Goal: Task Accomplishment & Management: Manage account settings

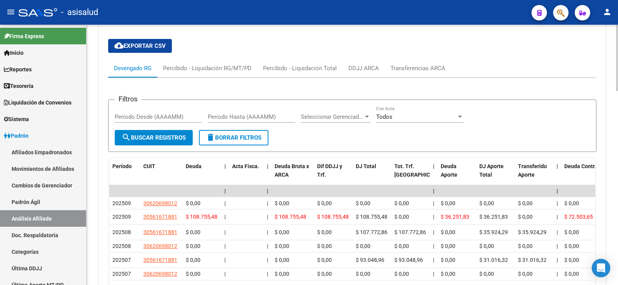
scroll to position [647, 0]
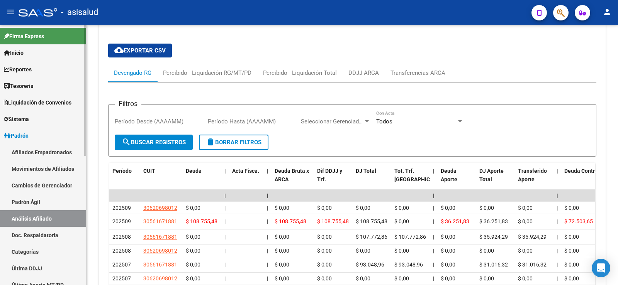
click at [47, 169] on link "Movimientos de Afiliados" at bounding box center [43, 169] width 86 height 17
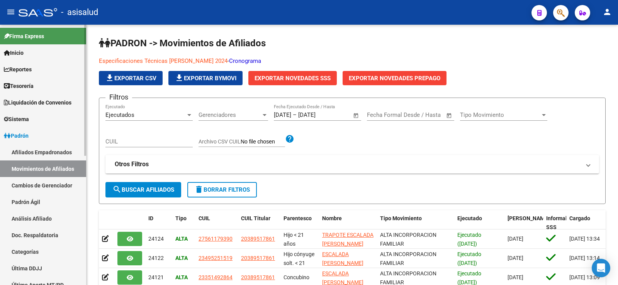
click at [45, 152] on link "Afiliados Empadronados" at bounding box center [43, 152] width 86 height 17
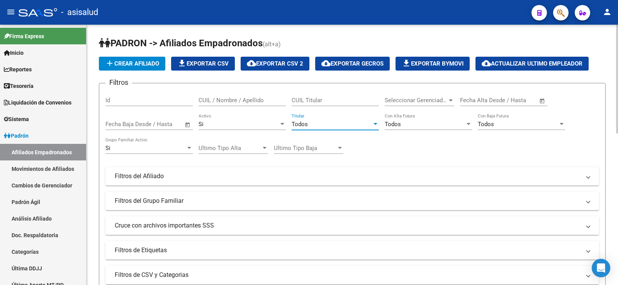
click at [295, 123] on span "Todos" at bounding box center [300, 124] width 16 height 7
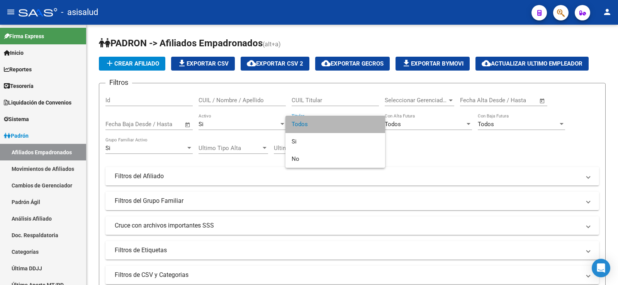
click at [304, 126] on span "Todos" at bounding box center [335, 124] width 87 height 17
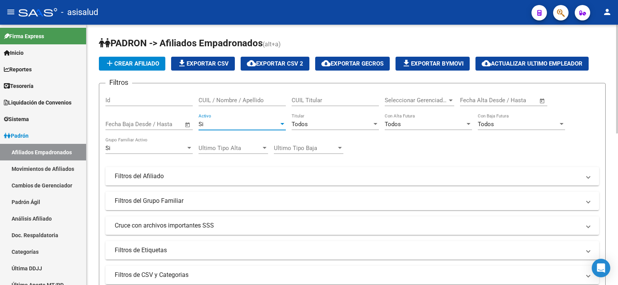
click at [225, 127] on div "Si" at bounding box center [239, 124] width 80 height 7
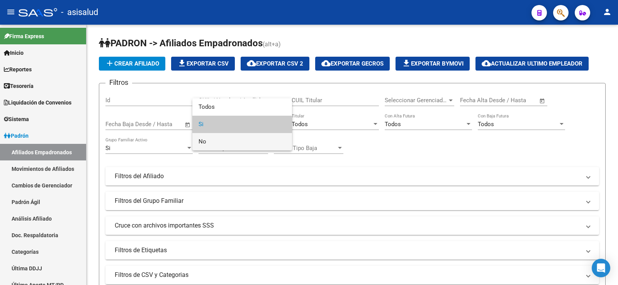
click at [204, 140] on span "No" at bounding box center [242, 141] width 87 height 17
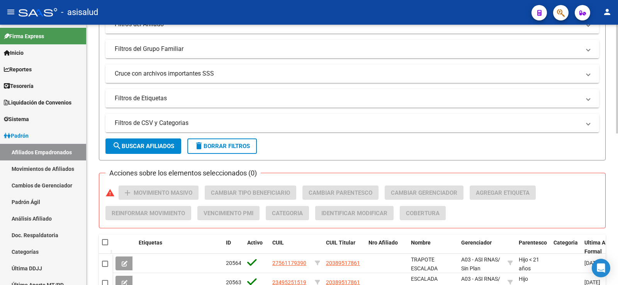
scroll to position [154, 0]
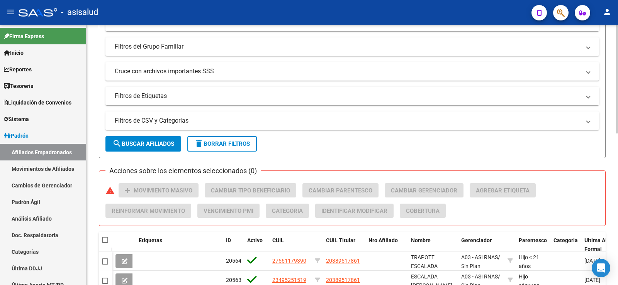
click at [171, 118] on mat-panel-title "Filtros de CSV y Categorias" at bounding box center [348, 121] width 466 height 8
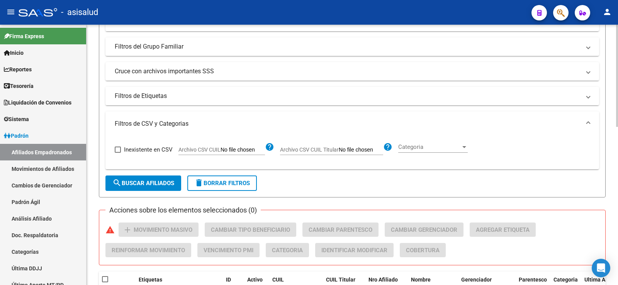
click at [214, 151] on span "Archivo CSV CUIL" at bounding box center [199, 150] width 42 height 6
click at [221, 151] on input "Archivo CSV CUIL" at bounding box center [243, 150] width 44 height 7
type input "C:\fakepath\Para SAAS.csv"
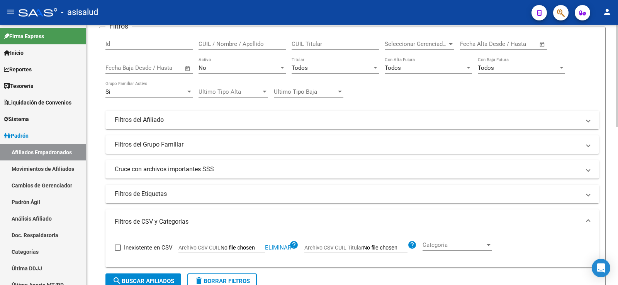
scroll to position [95, 0]
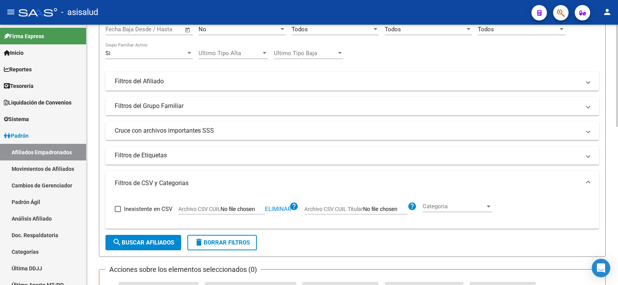
click at [166, 243] on span "search Buscar Afiliados" at bounding box center [143, 242] width 62 height 7
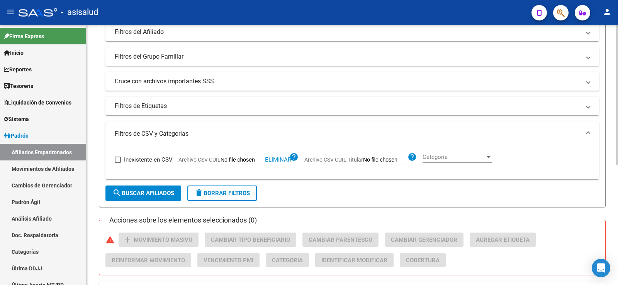
scroll to position [31, 0]
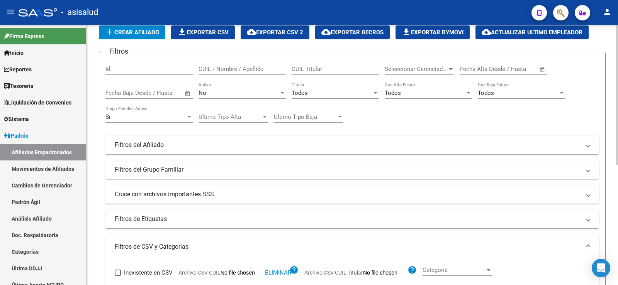
click at [230, 91] on div "No" at bounding box center [239, 93] width 80 height 7
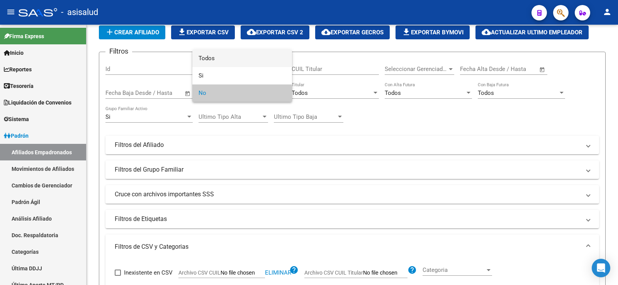
click at [209, 59] on span "Todos" at bounding box center [242, 58] width 87 height 17
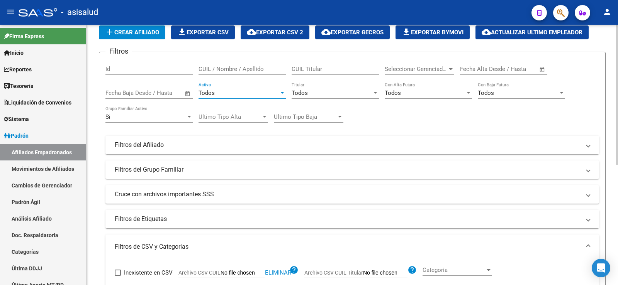
click at [313, 91] on div "Todos" at bounding box center [332, 93] width 80 height 7
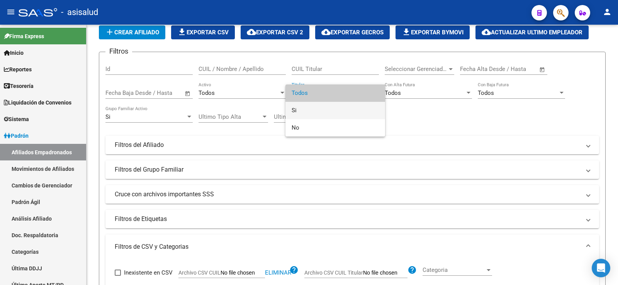
click at [301, 103] on span "Si" at bounding box center [335, 110] width 87 height 17
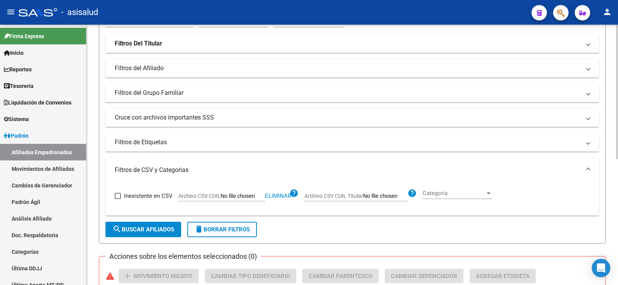
scroll to position [147, 0]
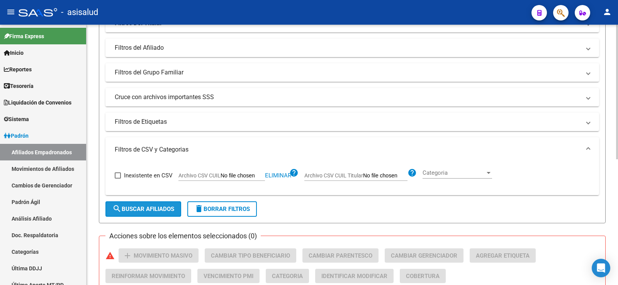
click at [156, 210] on span "search Buscar Afiliados" at bounding box center [143, 209] width 62 height 7
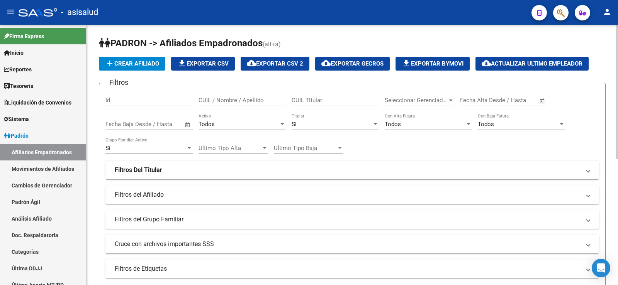
scroll to position [154, 0]
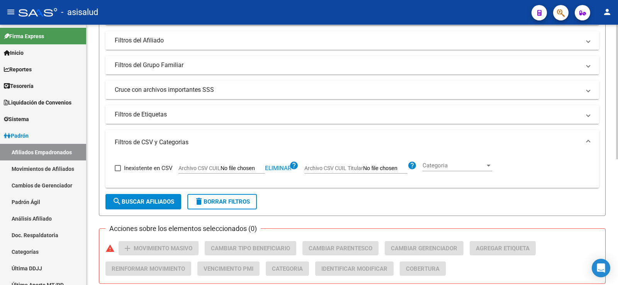
click at [276, 167] on span "Eliminar" at bounding box center [278, 168] width 26 height 7
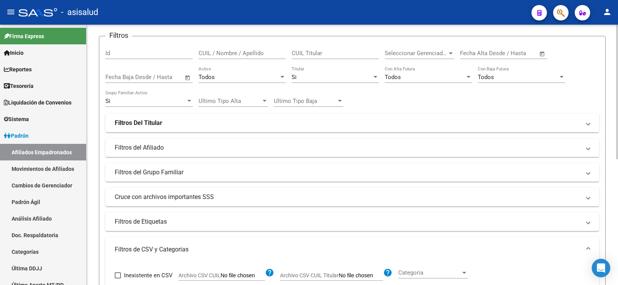
scroll to position [116, 0]
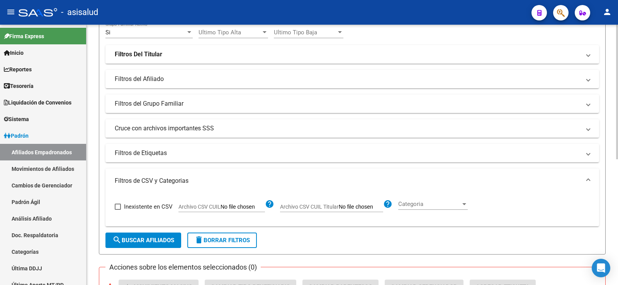
click at [238, 246] on button "delete Borrar Filtros" at bounding box center [222, 240] width 70 height 15
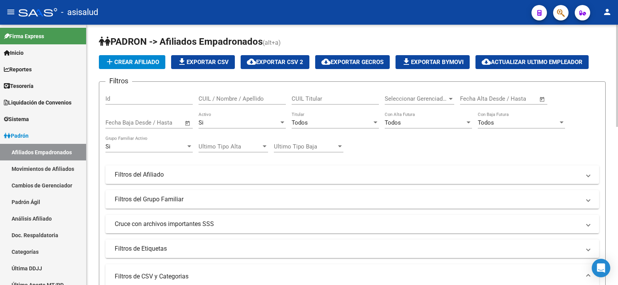
scroll to position [0, 0]
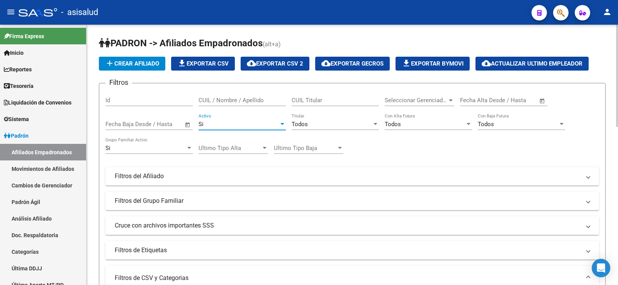
click at [253, 124] on div "Si" at bounding box center [239, 124] width 80 height 7
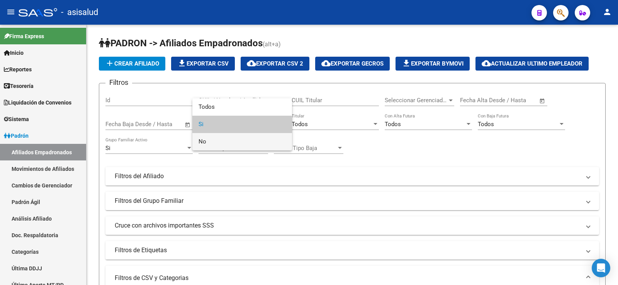
click at [228, 142] on span "No" at bounding box center [242, 141] width 87 height 17
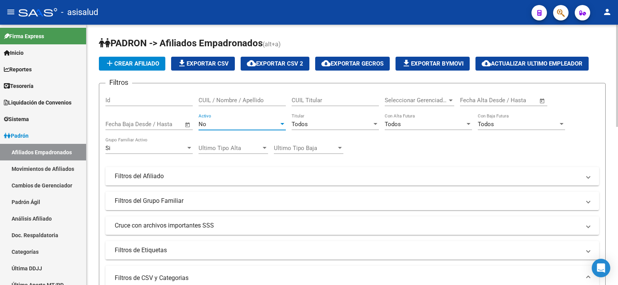
click at [317, 124] on div "Todos" at bounding box center [332, 124] width 80 height 7
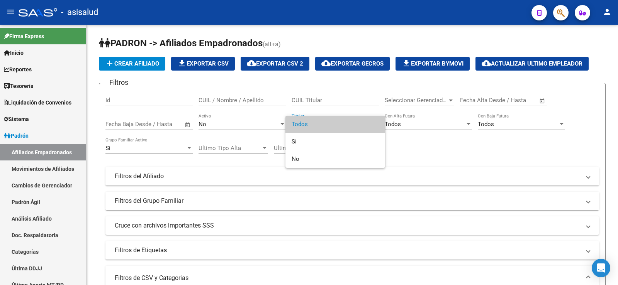
click at [316, 124] on span "Todos" at bounding box center [335, 124] width 87 height 17
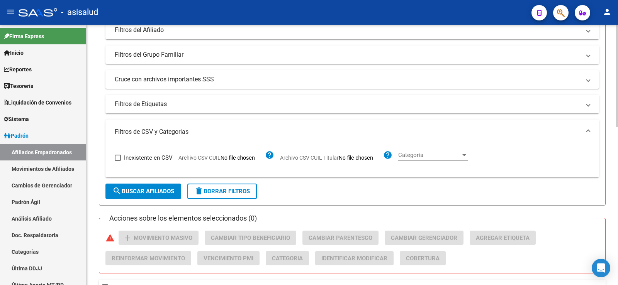
scroll to position [193, 0]
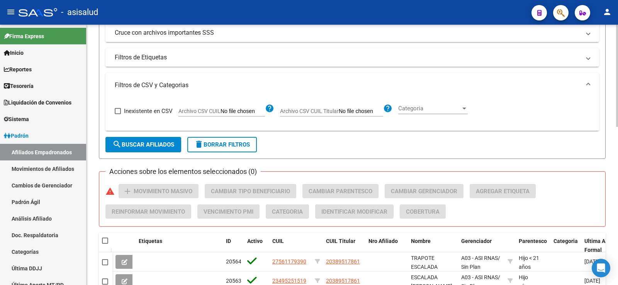
click at [321, 114] on span "Archivo CSV CUIL Titular" at bounding box center [309, 111] width 59 height 6
click at [339, 114] on input "Archivo CSV CUIL Titular" at bounding box center [361, 111] width 44 height 7
type input "C:\fakepath\Para SAAS.csv"
click at [156, 146] on span "search Buscar Afiliados" at bounding box center [143, 144] width 62 height 7
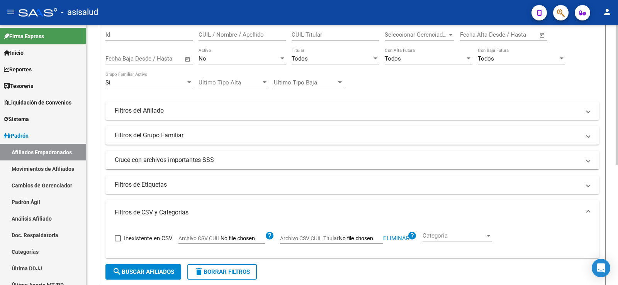
scroll to position [0, 0]
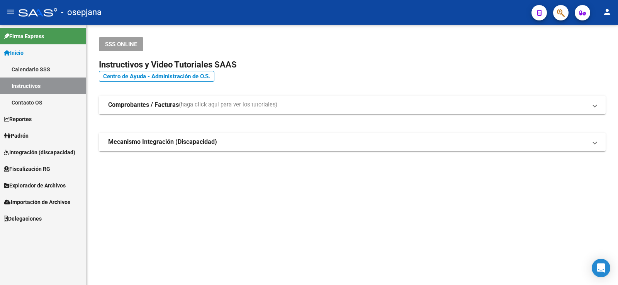
click at [25, 133] on span "Padrón" at bounding box center [16, 136] width 25 height 8
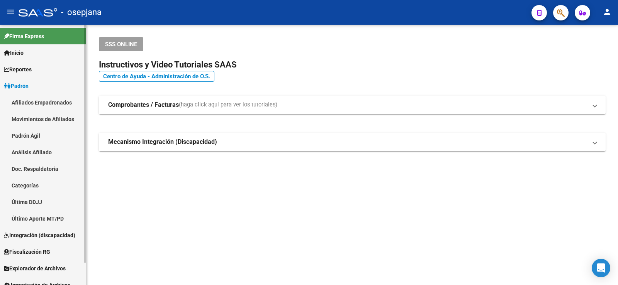
click at [29, 150] on link "Análisis Afiliado" at bounding box center [43, 152] width 86 height 17
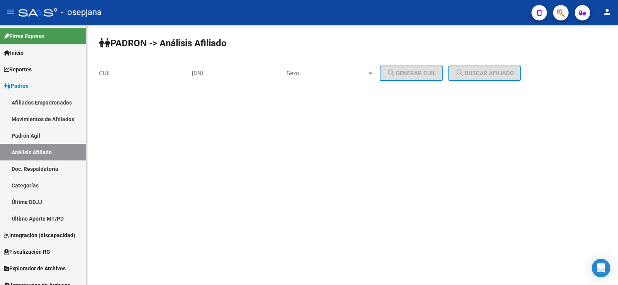
click at [143, 78] on div "CUIL" at bounding box center [142, 71] width 87 height 17
paste input "20-35542609-3"
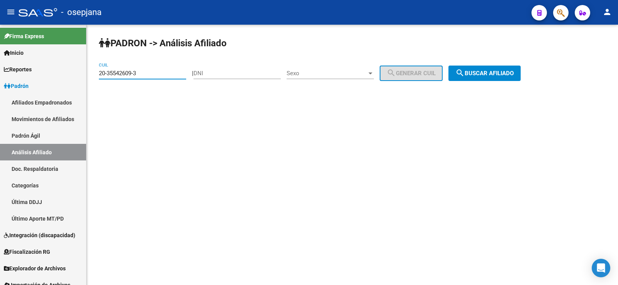
type input "20-35542609-3"
click at [490, 67] on button "search Buscar afiliado" at bounding box center [484, 73] width 72 height 15
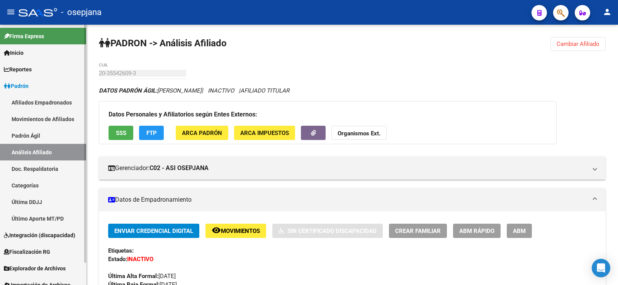
click at [27, 86] on span "Padrón" at bounding box center [16, 86] width 25 height 8
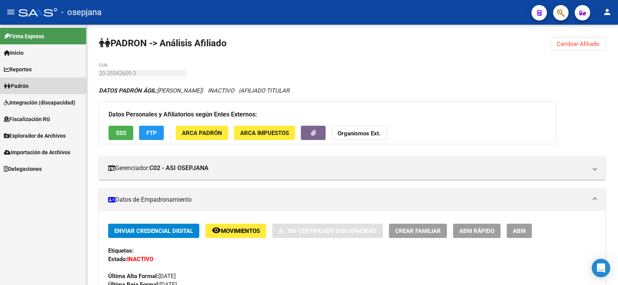
click at [27, 86] on span "Padrón" at bounding box center [16, 86] width 25 height 8
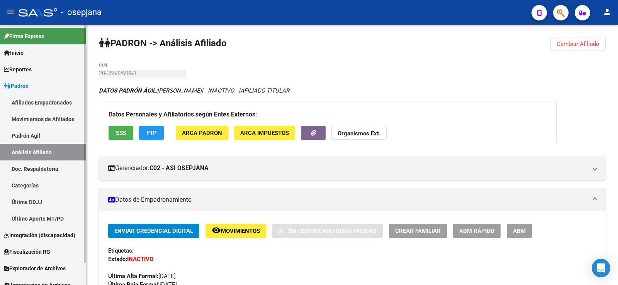
click at [28, 116] on link "Movimientos de Afiliados" at bounding box center [43, 119] width 86 height 17
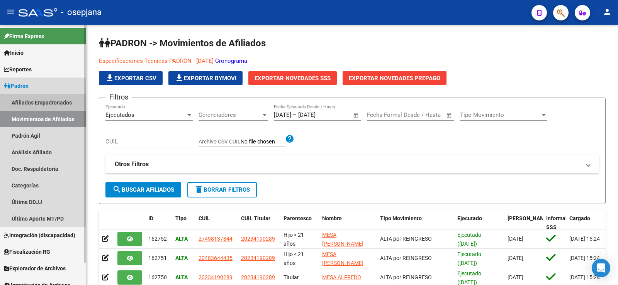
click at [31, 103] on link "Afiliados Empadronados" at bounding box center [43, 102] width 86 height 17
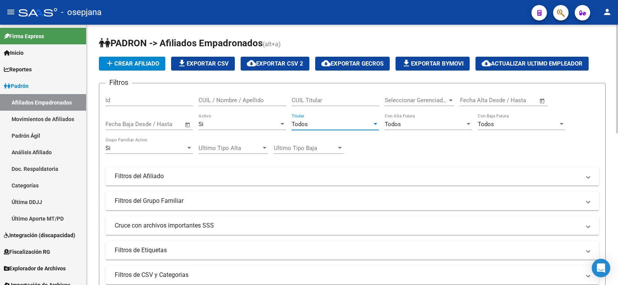
click at [317, 126] on div "Todos" at bounding box center [332, 124] width 80 height 7
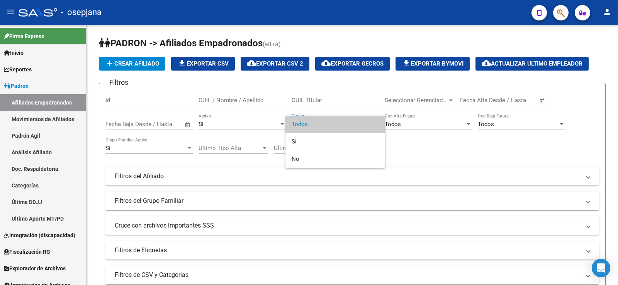
click at [305, 123] on span "Todos" at bounding box center [335, 124] width 87 height 17
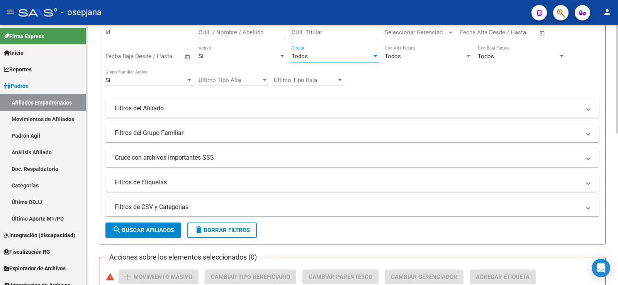
scroll to position [77, 0]
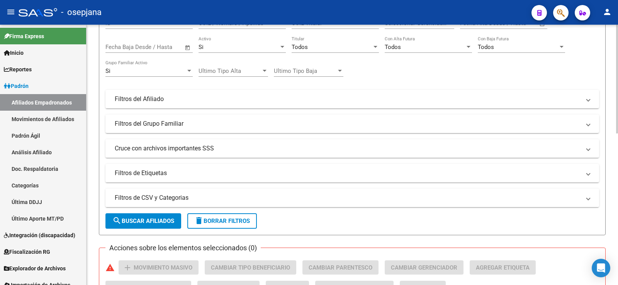
click at [172, 196] on mat-panel-title "Filtros de CSV y Categorias" at bounding box center [348, 198] width 466 height 8
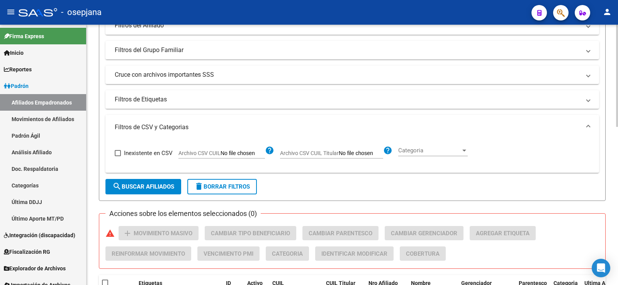
scroll to position [154, 0]
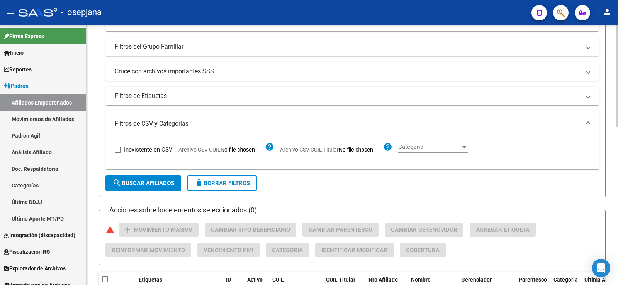
click at [357, 152] on input "Archivo CSV CUIL Titular" at bounding box center [361, 150] width 44 height 7
click at [233, 149] on input "Archivo CSV CUIL" at bounding box center [243, 150] width 44 height 7
type input "C:\fakepath\Para SAAS.csv"
click at [165, 185] on span "search Buscar Afiliados" at bounding box center [143, 183] width 62 height 7
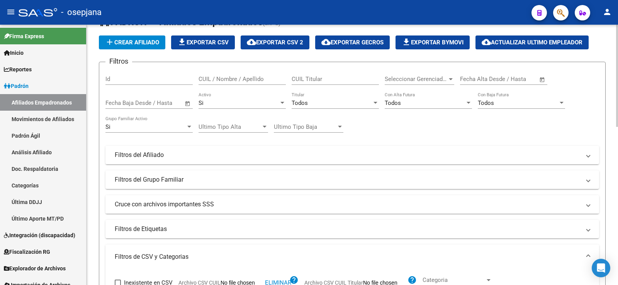
scroll to position [18, 0]
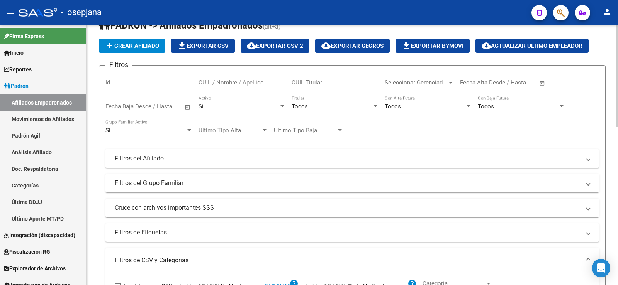
click at [148, 161] on mat-panel-title "Filtros del Afiliado" at bounding box center [348, 158] width 466 height 8
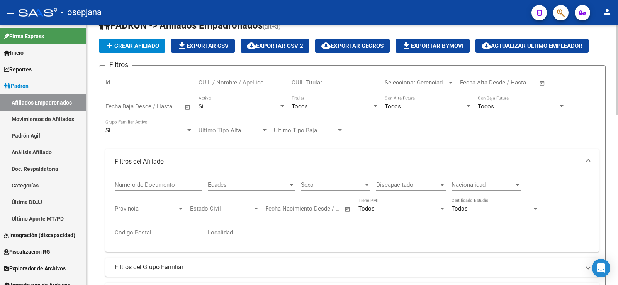
click at [149, 157] on mat-expansion-panel-header "Filtros del Afiliado" at bounding box center [352, 161] width 494 height 25
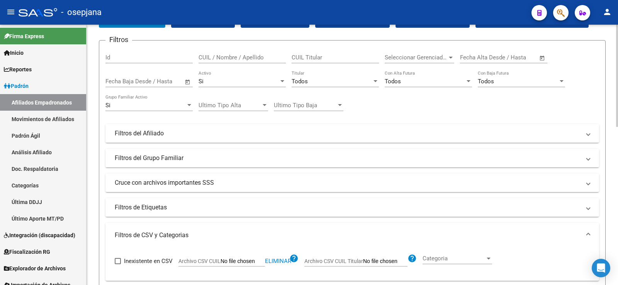
scroll to position [56, 0]
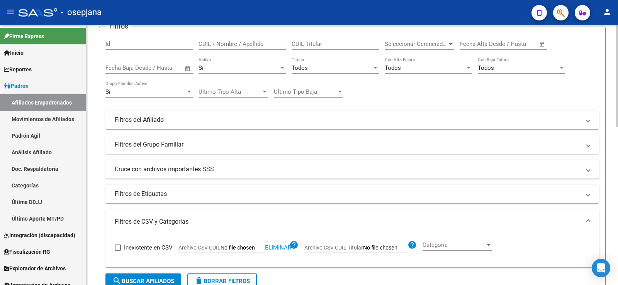
click at [142, 144] on mat-panel-title "Filtros del Grupo Familiar" at bounding box center [348, 145] width 466 height 8
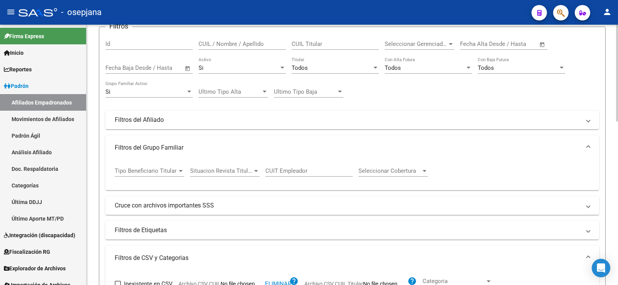
click at [181, 173] on div at bounding box center [180, 171] width 7 height 6
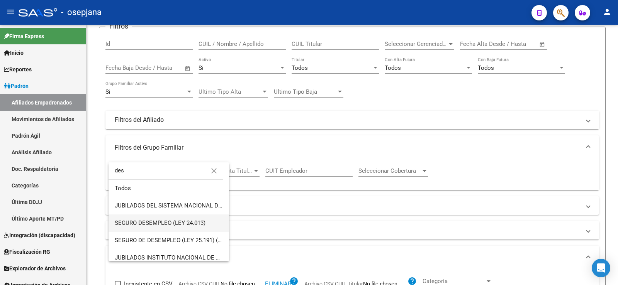
type input "des"
click at [142, 227] on span "SEGURO DESEMPLEO (LEY 24.013)" at bounding box center [169, 223] width 108 height 17
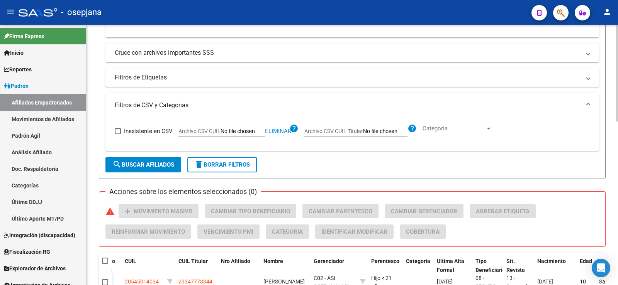
scroll to position [211, 0]
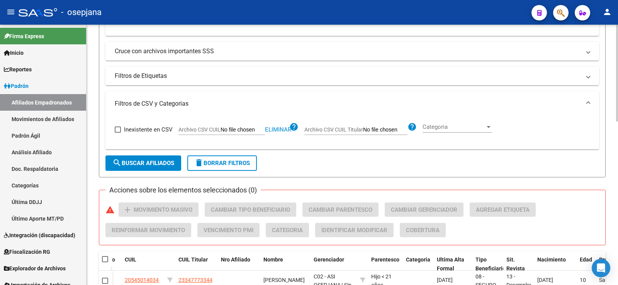
click at [165, 157] on button "search Buscar Afiliados" at bounding box center [143, 163] width 76 height 15
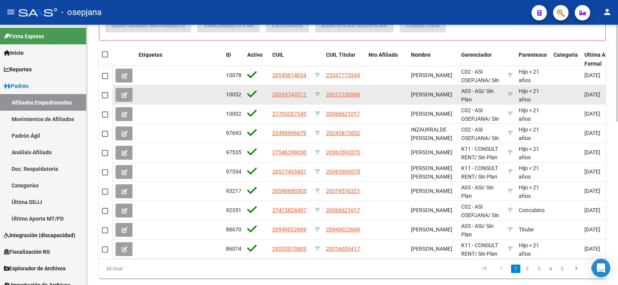
scroll to position [402, 0]
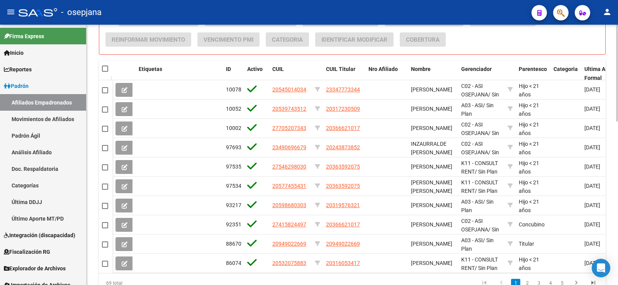
click at [103, 67] on span at bounding box center [105, 69] width 6 height 6
click at [105, 72] on input "checkbox" at bounding box center [105, 72] width 0 height 0
checkbox input "true"
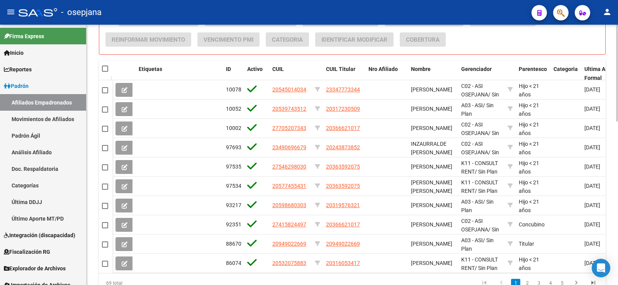
checkbox input "true"
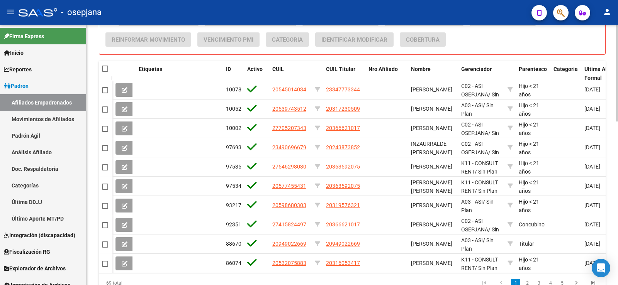
checkbox input "true"
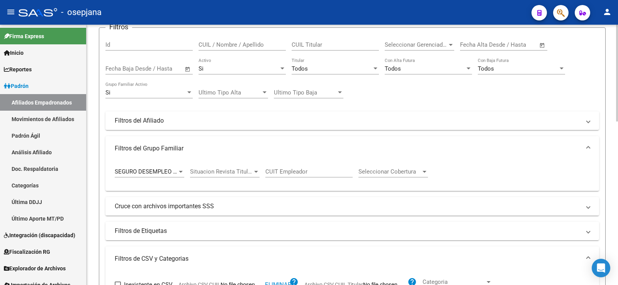
scroll to position [54, 0]
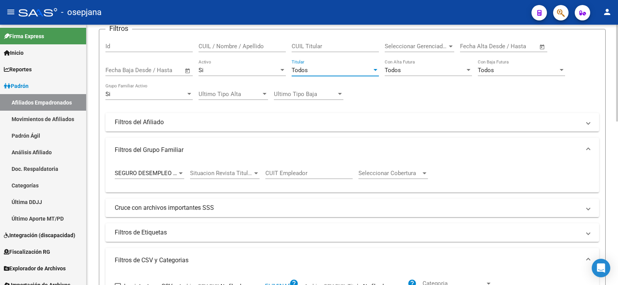
click at [305, 68] on span "Todos" at bounding box center [300, 70] width 16 height 7
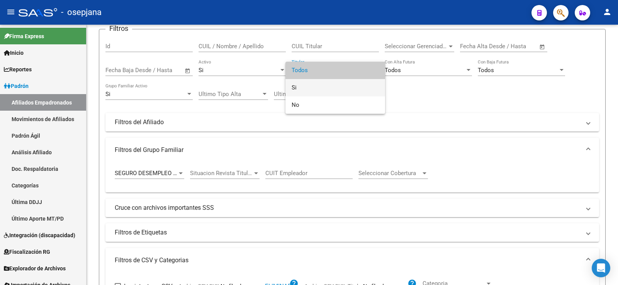
click at [303, 82] on span "Si" at bounding box center [335, 87] width 87 height 17
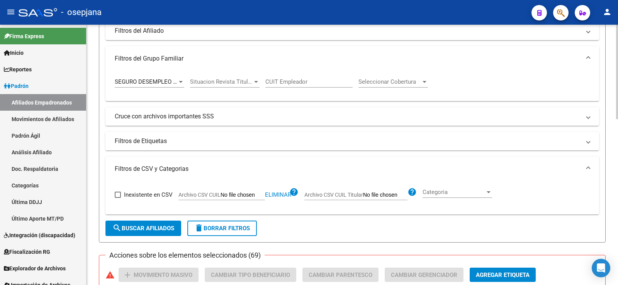
scroll to position [170, 0]
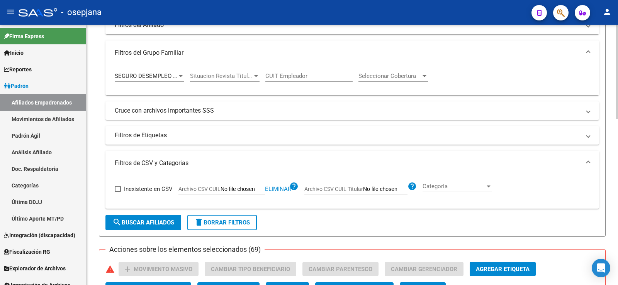
click at [156, 221] on span "search Buscar Afiliados" at bounding box center [143, 222] width 62 height 7
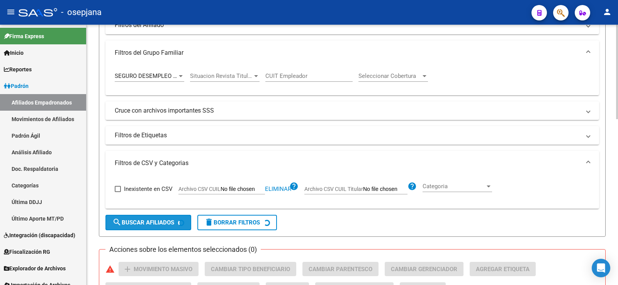
checkbox input "false"
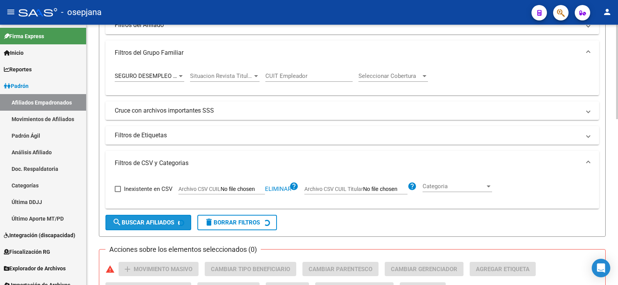
checkbox input "false"
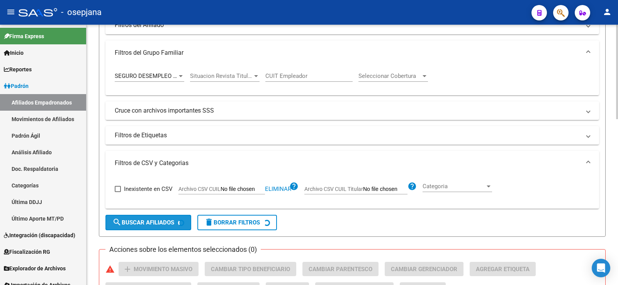
checkbox input "false"
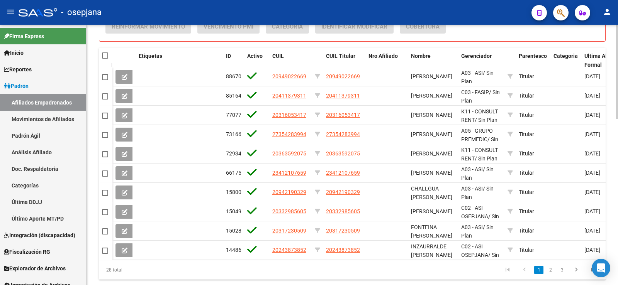
scroll to position [420, 0]
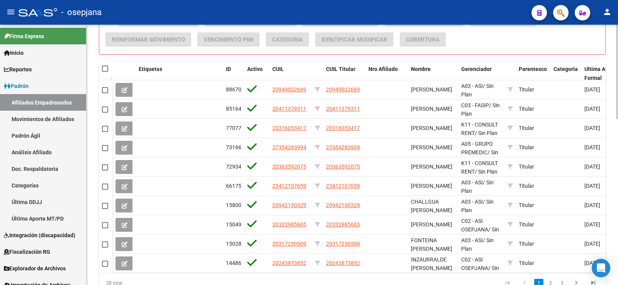
click at [104, 71] on span at bounding box center [105, 69] width 6 height 6
click at [105, 72] on input "checkbox" at bounding box center [105, 72] width 0 height 0
checkbox input "true"
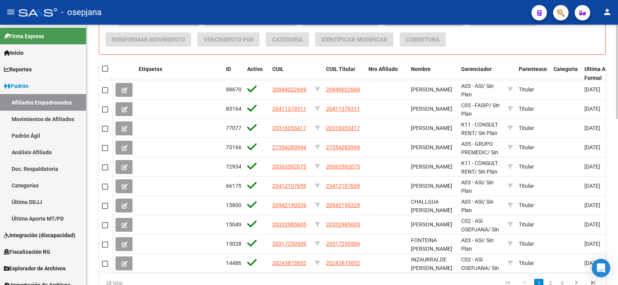
checkbox input "true"
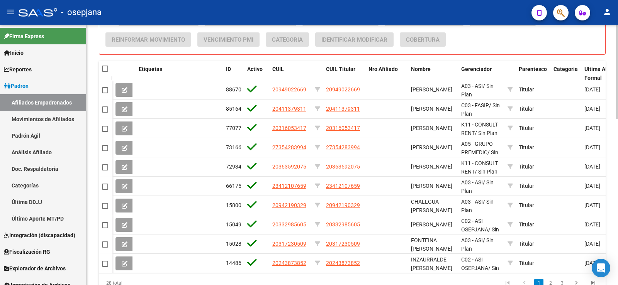
checkbox input "true"
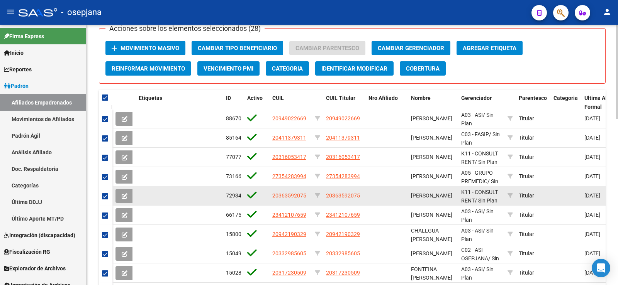
scroll to position [382, 0]
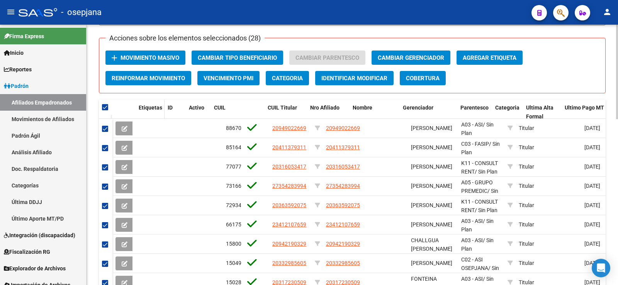
drag, startPoint x: 222, startPoint y: 104, endPoint x: 164, endPoint y: 103, distance: 58.3
click at [164, 103] on span at bounding box center [162, 112] width 3 height 25
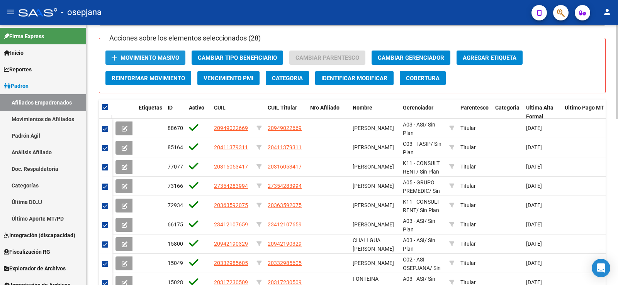
click at [172, 58] on span "Movimiento Masivo" at bounding box center [149, 57] width 59 height 7
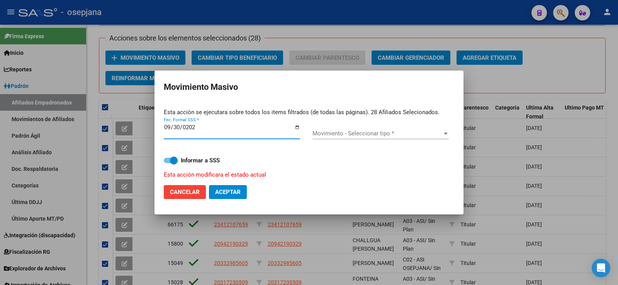
type input "2025-09-30"
click at [372, 132] on span "Movimiento - Seleccionar tipo *" at bounding box center [376, 133] width 129 height 7
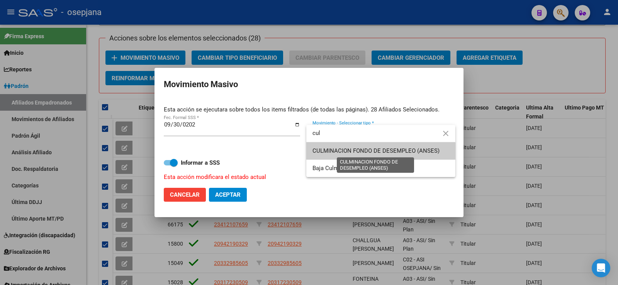
type input "cul"
click at [387, 151] on span "CULMINACION FONDO DE DESEMPLEO (ANSES)" at bounding box center [375, 151] width 127 height 7
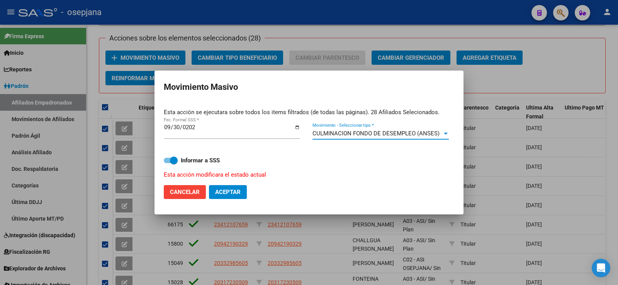
click at [236, 192] on span "Aceptar" at bounding box center [227, 192] width 25 height 7
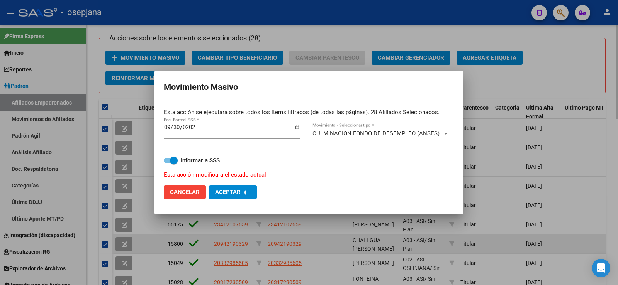
checkbox input "false"
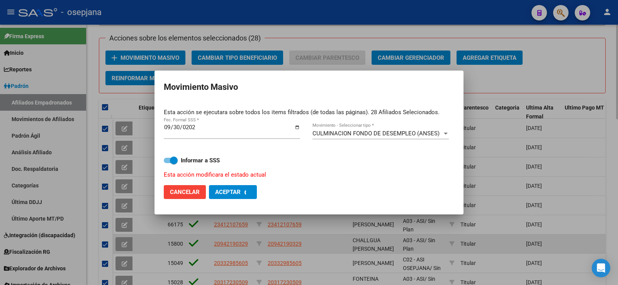
checkbox input "false"
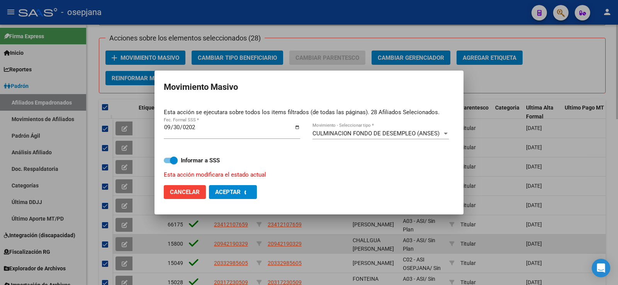
checkbox input "false"
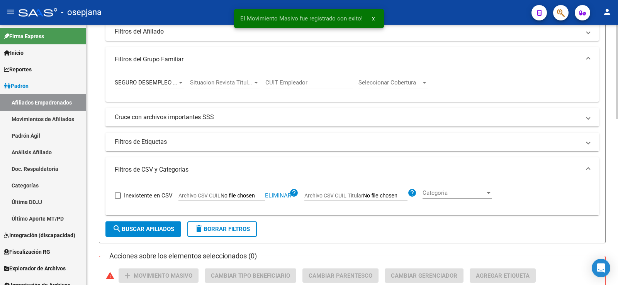
scroll to position [150, 0]
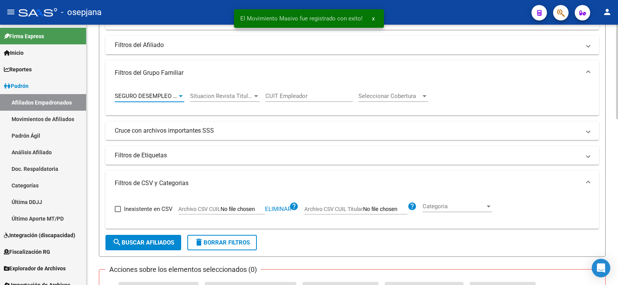
click at [180, 93] on div "SEGURO DESEMPLEO (LEY 24.013)" at bounding box center [150, 96] width 70 height 7
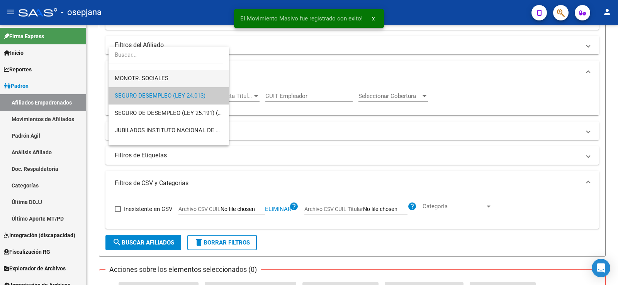
scroll to position [0, 0]
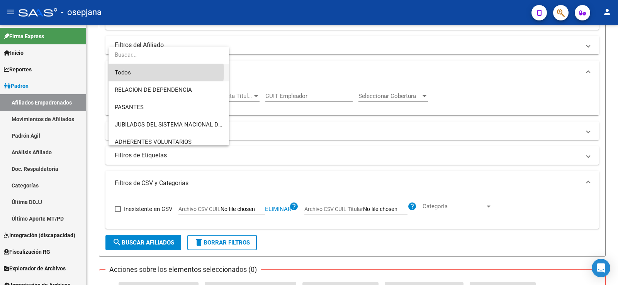
click at [160, 72] on span "Todos" at bounding box center [169, 72] width 108 height 17
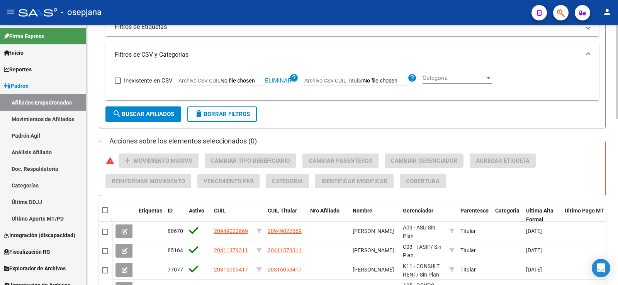
scroll to position [304, 0]
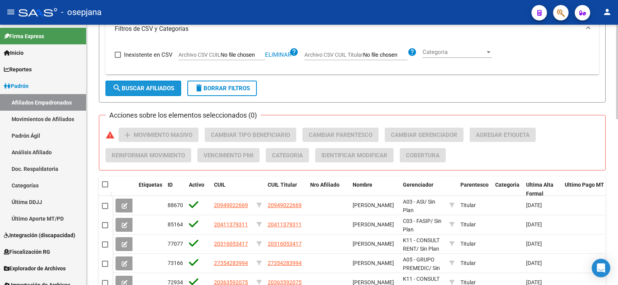
click at [155, 86] on span "search Buscar Afiliados" at bounding box center [143, 88] width 62 height 7
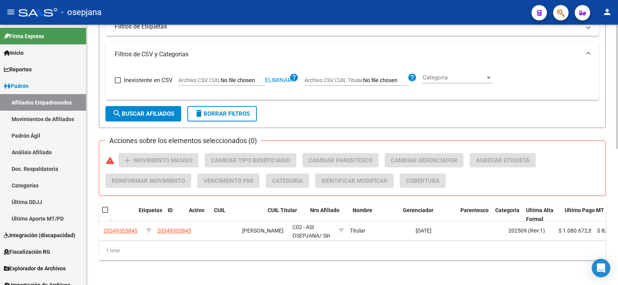
scroll to position [0, 0]
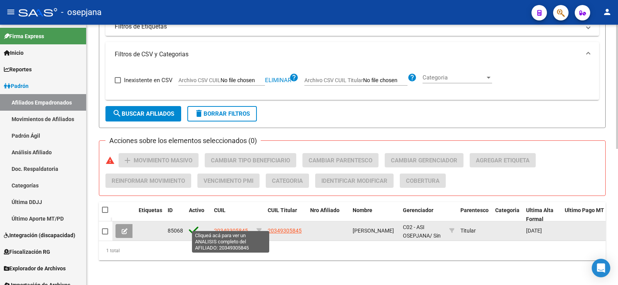
click at [226, 228] on span "20349305845" at bounding box center [231, 231] width 34 height 6
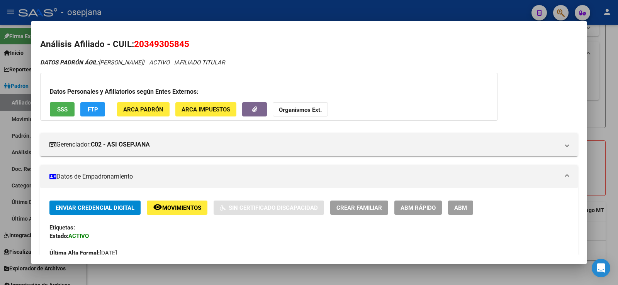
click at [292, 17] on div at bounding box center [309, 142] width 618 height 285
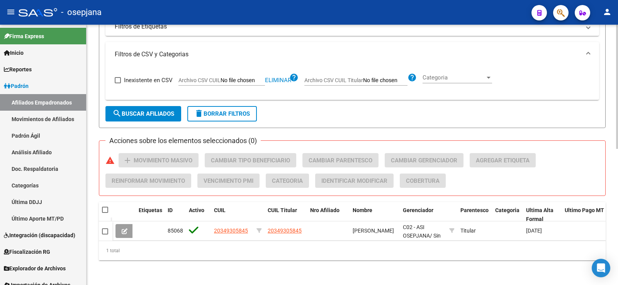
click at [278, 77] on span "Eliminar" at bounding box center [278, 80] width 26 height 7
click at [204, 77] on span "Archivo CSV CUIL" at bounding box center [199, 80] width 42 height 6
click at [221, 77] on input "Archivo CSV CUIL" at bounding box center [243, 80] width 44 height 7
type input "C:\fakepath\Para SAAS.csv"
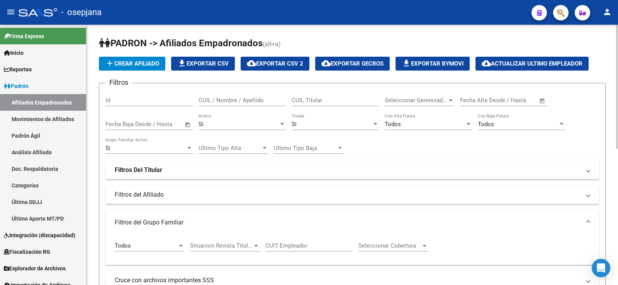
click at [217, 120] on div "Si Activo" at bounding box center [242, 122] width 87 height 17
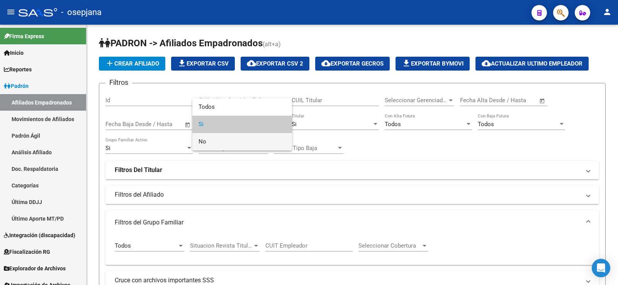
click at [213, 138] on span "No" at bounding box center [242, 141] width 87 height 17
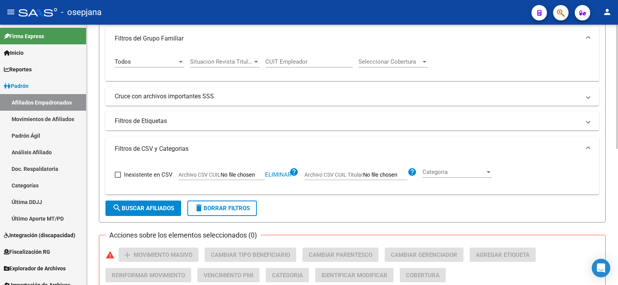
scroll to position [193, 0]
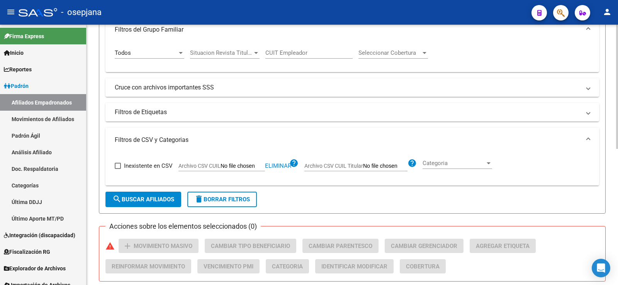
click at [171, 198] on span "search Buscar Afiliados" at bounding box center [143, 199] width 62 height 7
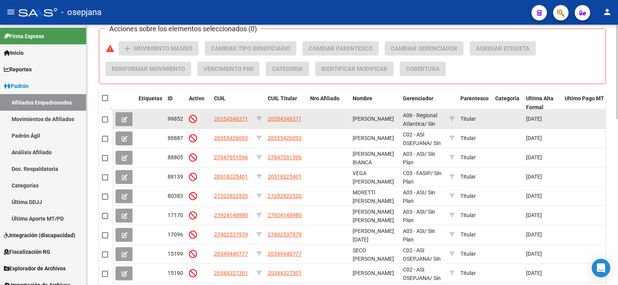
scroll to position [382, 0]
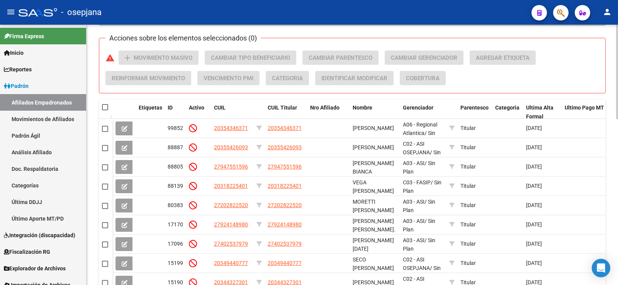
click at [104, 107] on span at bounding box center [105, 107] width 6 height 6
click at [105, 110] on input "checkbox" at bounding box center [105, 110] width 0 height 0
checkbox input "true"
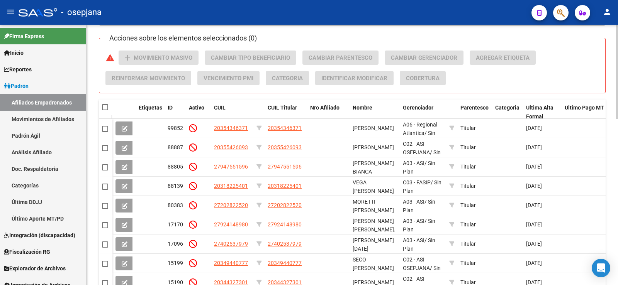
checkbox input "true"
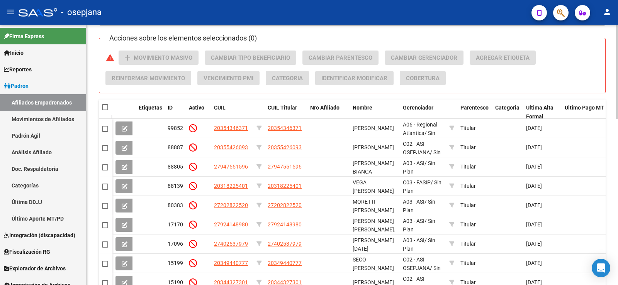
checkbox input "true"
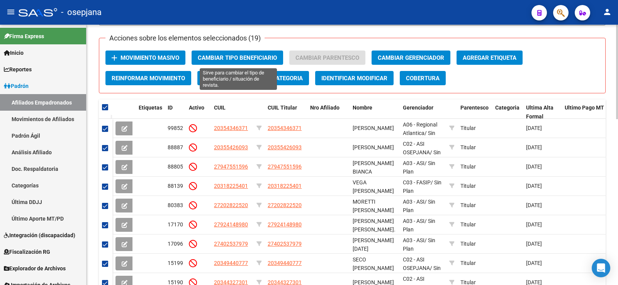
click at [234, 58] on span "Cambiar Tipo Beneficiario" at bounding box center [237, 57] width 79 height 7
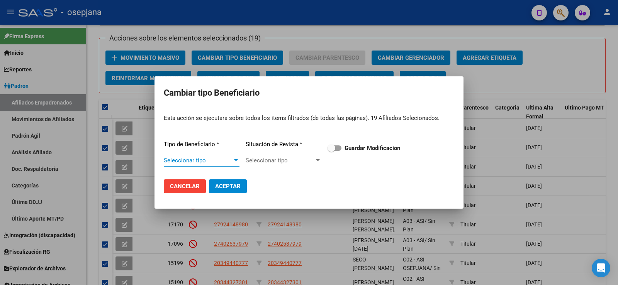
click at [215, 158] on span "Seleccionar tipo" at bounding box center [198, 160] width 69 height 7
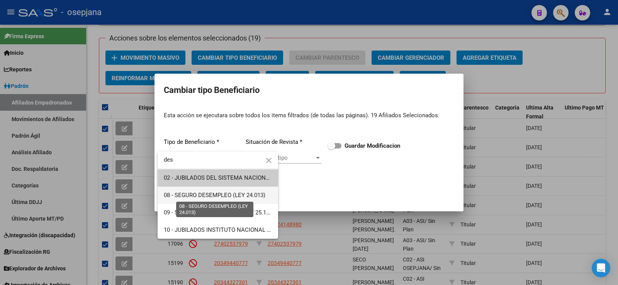
type input "des"
click at [233, 195] on span "08 - SEGURO DESEMPLEO (LEY 24.013)" at bounding box center [215, 195] width 102 height 7
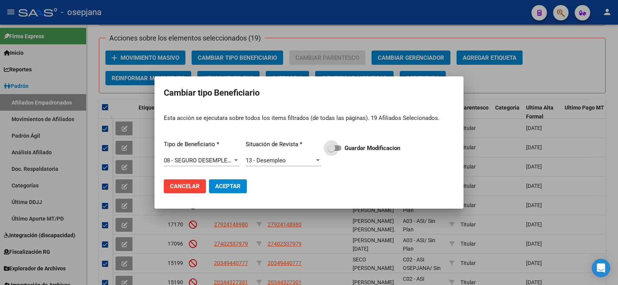
click at [338, 150] on span at bounding box center [335, 148] width 14 height 5
click at [331, 151] on input "Guardar Modificacion" at bounding box center [331, 151] width 0 height 0
checkbox input "true"
click at [235, 187] on span "Aceptar" at bounding box center [227, 186] width 25 height 7
checkbox input "false"
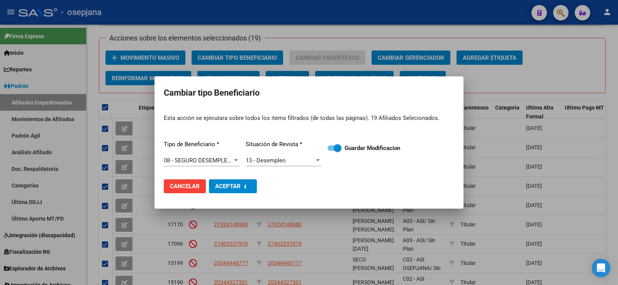
checkbox input "false"
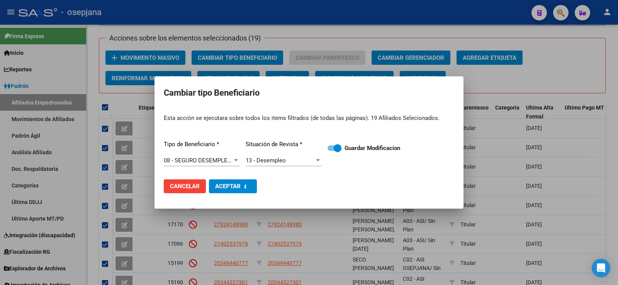
checkbox input "false"
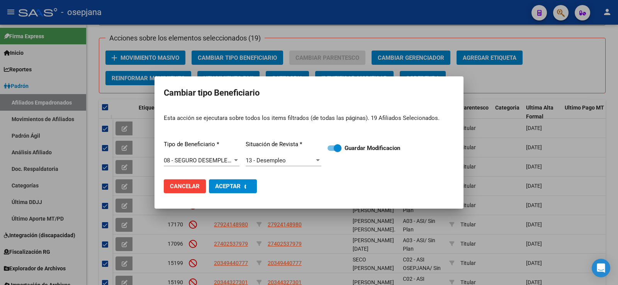
checkbox input "false"
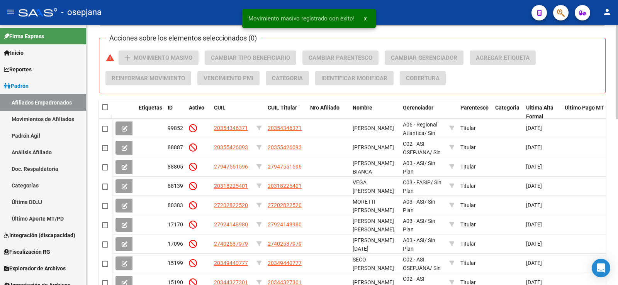
click at [106, 109] on span at bounding box center [105, 107] width 6 height 6
click at [105, 110] on input "checkbox" at bounding box center [105, 110] width 0 height 0
checkbox input "true"
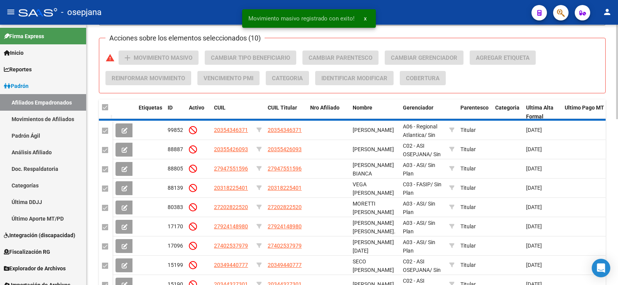
checkbox input "true"
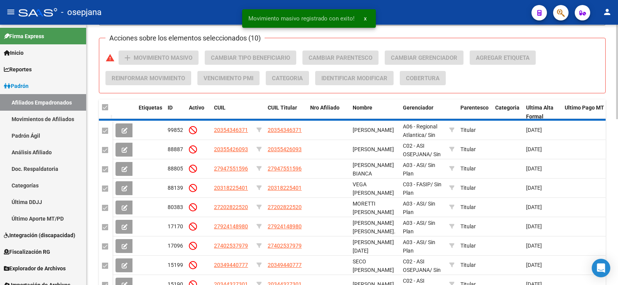
checkbox input "true"
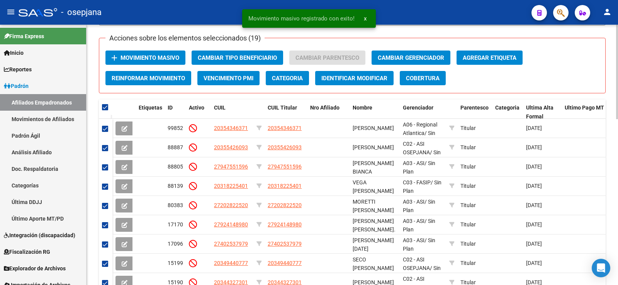
click at [163, 59] on span "Movimiento Masivo" at bounding box center [149, 57] width 59 height 7
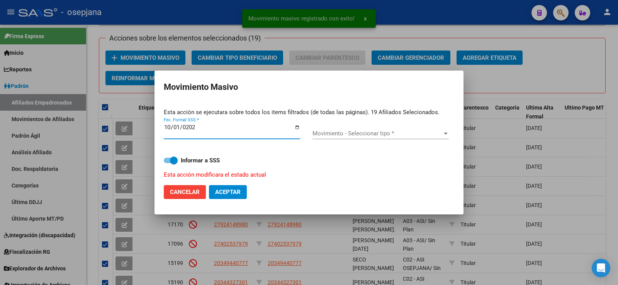
type input "2025-10-01"
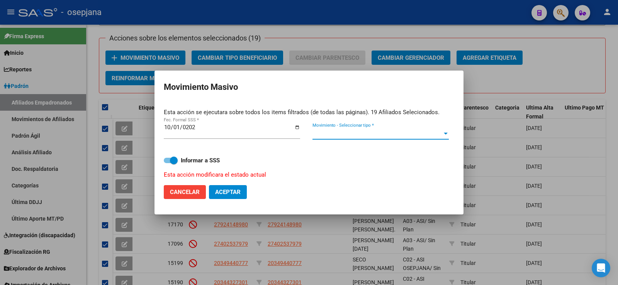
click at [392, 133] on span "Movimiento - Seleccionar tipo *" at bounding box center [376, 133] width 129 height 7
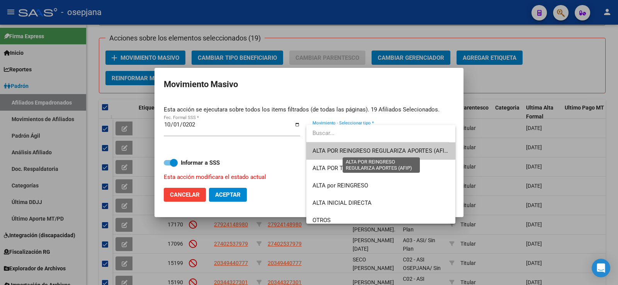
click at [382, 150] on span "ALTA POR REINGRESO REGULARIZA APORTES (AFIP)" at bounding box center [380, 151] width 137 height 7
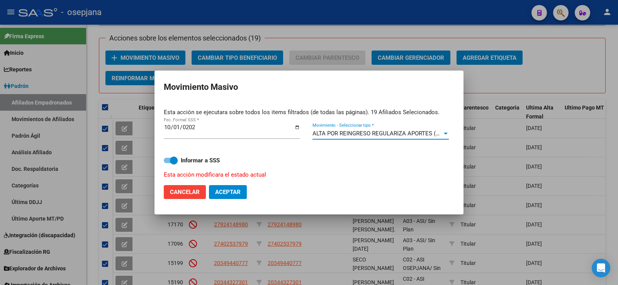
click at [449, 132] on app-drop-down-list "ALTA POR REINGRESO REGULARIZA APORTES (AFIP) Movimiento - Seleccionar tipo *" at bounding box center [383, 133] width 143 height 7
click at [446, 132] on div at bounding box center [445, 134] width 7 height 6
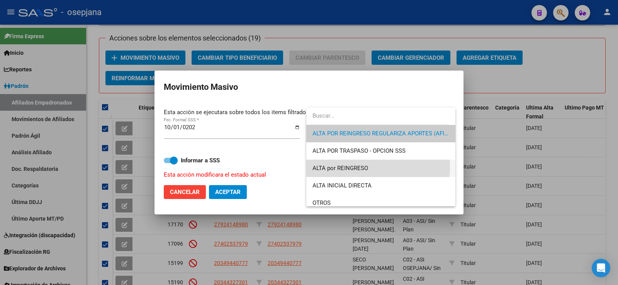
click at [369, 168] on span "ALTA por REINGRESO" at bounding box center [380, 168] width 136 height 17
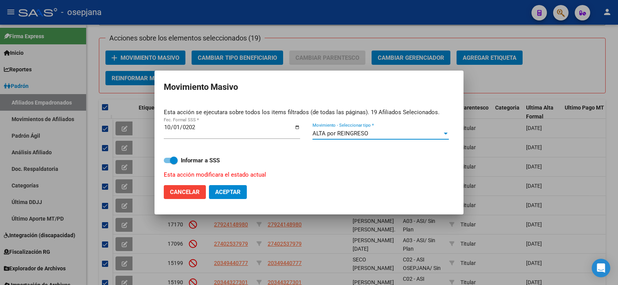
click at [229, 192] on span "Aceptar" at bounding box center [227, 192] width 25 height 7
checkbox input "false"
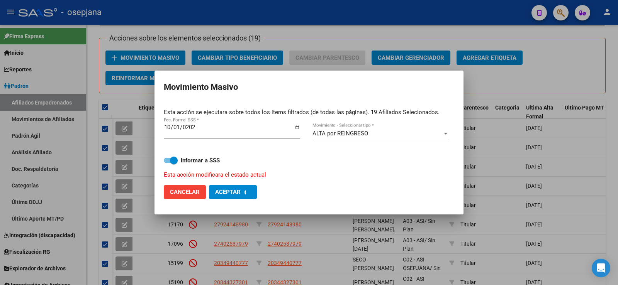
checkbox input "false"
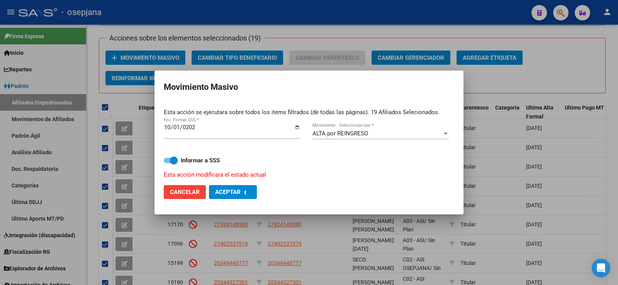
checkbox input "false"
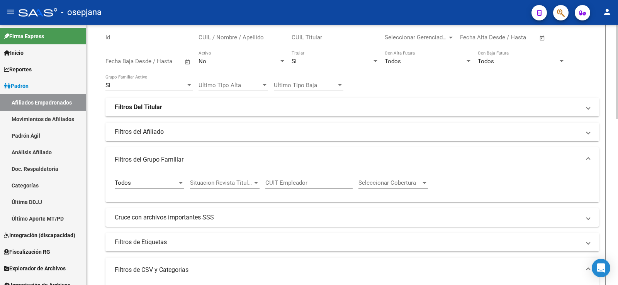
scroll to position [0, 0]
